Goal: Task Accomplishment & Management: Use online tool/utility

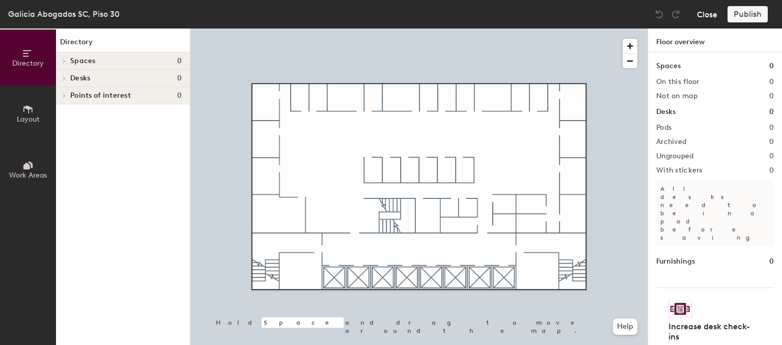
click at [710, 16] on button "Close" at bounding box center [707, 14] width 20 height 16
click at [706, 16] on button "Close" at bounding box center [707, 14] width 20 height 16
